Goal: Check status: Check status

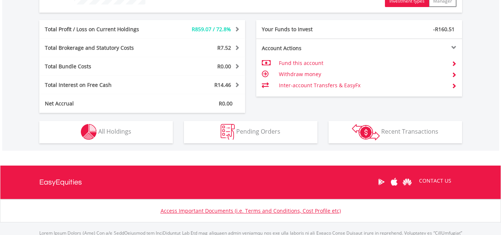
scroll to position [357, 0]
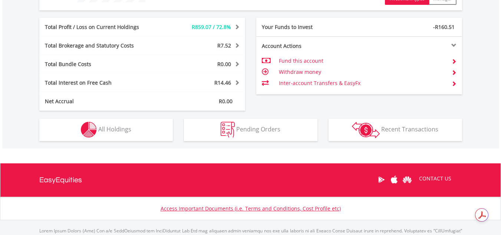
drag, startPoint x: 505, startPoint y: 39, endPoint x: 500, endPoint y: 165, distance: 126.4
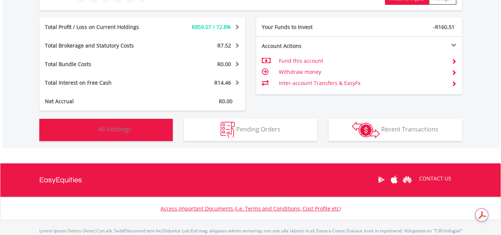
click at [120, 130] on span "All Holdings" at bounding box center [114, 129] width 33 height 8
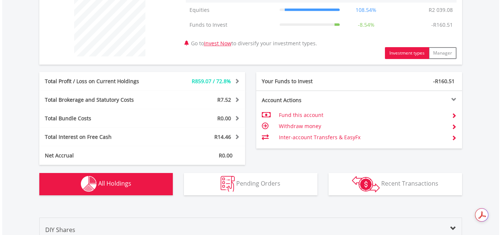
scroll to position [298, 0]
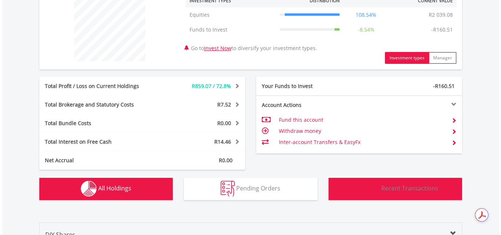
click at [405, 190] on span "Recent Transactions" at bounding box center [409, 188] width 57 height 8
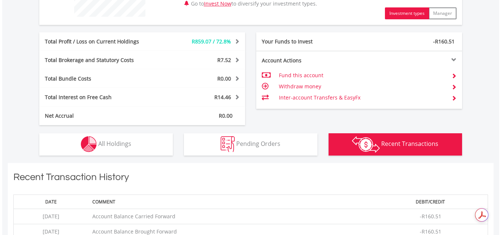
scroll to position [336, 0]
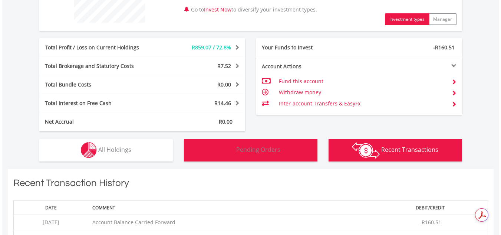
click at [259, 149] on span "Pending Orders" at bounding box center [258, 149] width 44 height 8
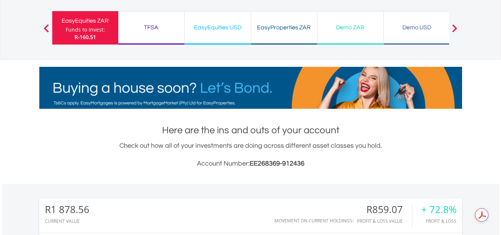
scroll to position [45, 0]
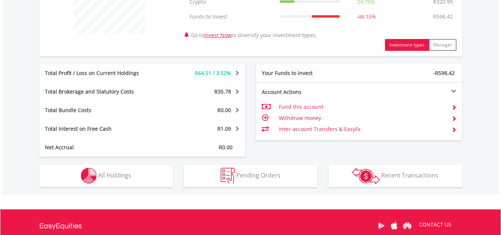
scroll to position [352, 0]
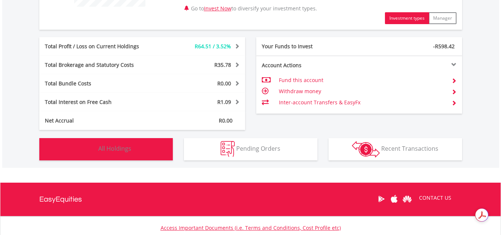
click at [135, 150] on button "Holdings All Holdings" at bounding box center [105, 149] width 133 height 22
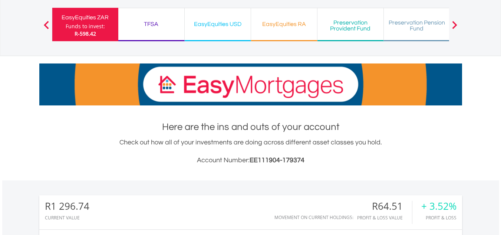
scroll to position [0, 0]
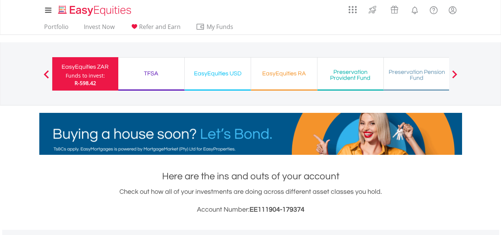
click at [81, 73] on div "Funds to invest:" at bounding box center [85, 75] width 39 height 7
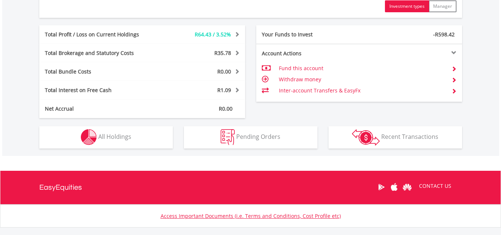
scroll to position [386, 0]
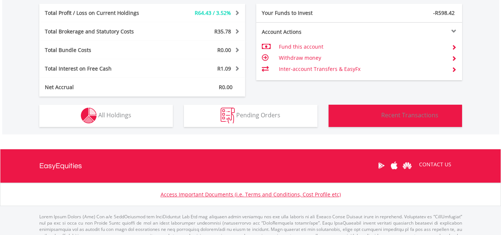
click at [401, 117] on span "Recent Transactions" at bounding box center [409, 115] width 57 height 8
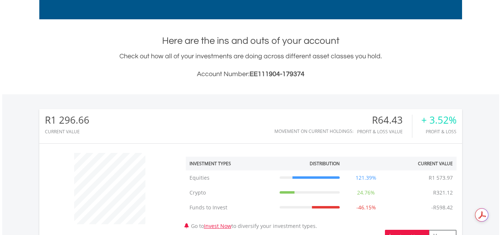
scroll to position [0, 0]
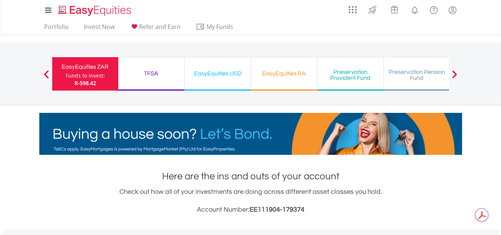
click at [153, 73] on div "TFSA" at bounding box center [151, 73] width 57 height 10
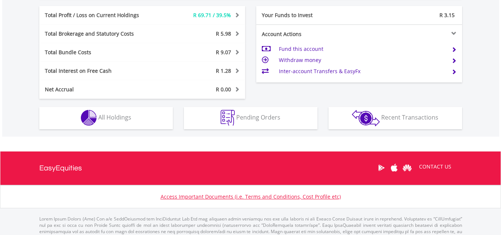
scroll to position [378, 0]
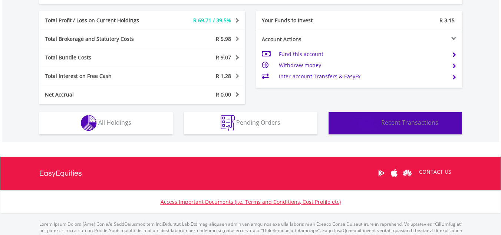
click at [419, 123] on span "Recent Transactions" at bounding box center [409, 122] width 57 height 8
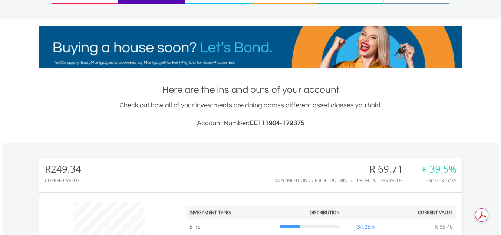
scroll to position [0, 0]
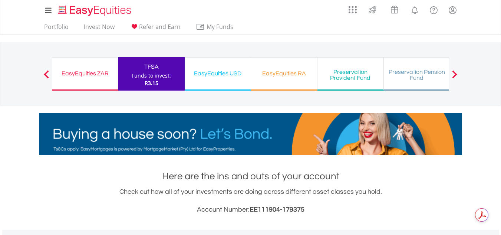
click at [214, 69] on div "EasyEquities USD" at bounding box center [217, 73] width 57 height 10
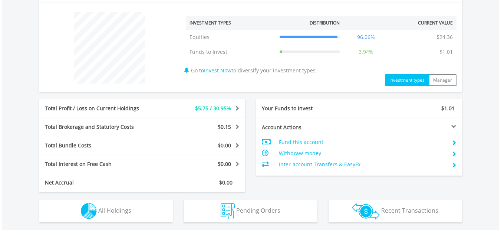
scroll to position [326, 0]
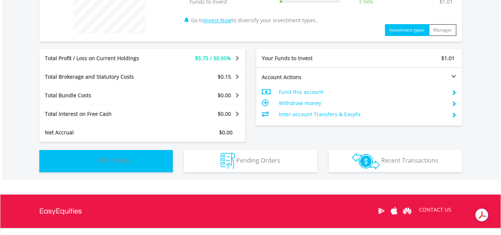
click at [133, 160] on button "Holdings All Holdings" at bounding box center [105, 161] width 133 height 22
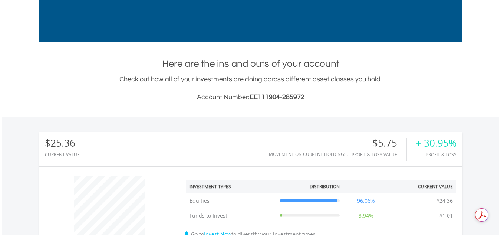
scroll to position [0, 0]
